Goal: Information Seeking & Learning: Learn about a topic

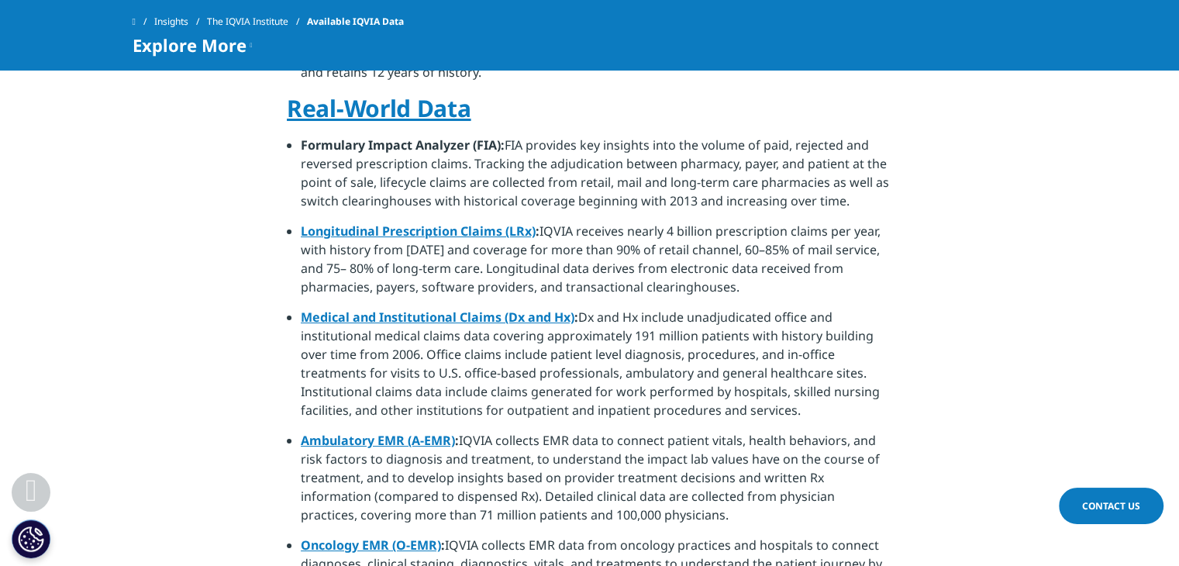
scroll to position [930, 0]
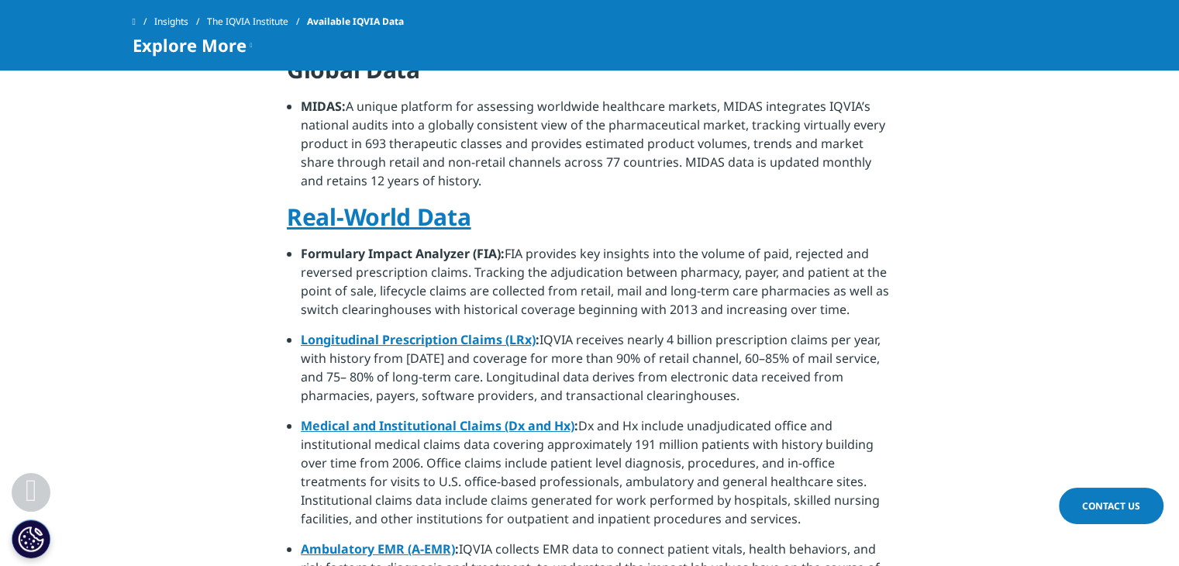
click at [267, 16] on link "The IQVIA Institute" at bounding box center [257, 22] width 100 height 28
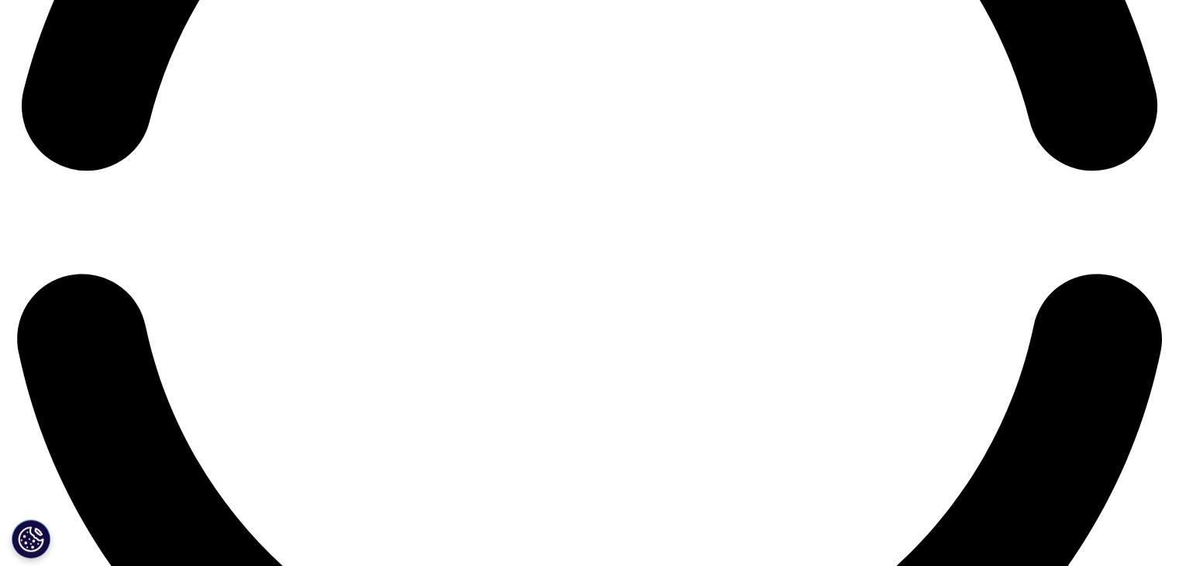
scroll to position [2557, 0]
